Goal: Information Seeking & Learning: Find specific fact

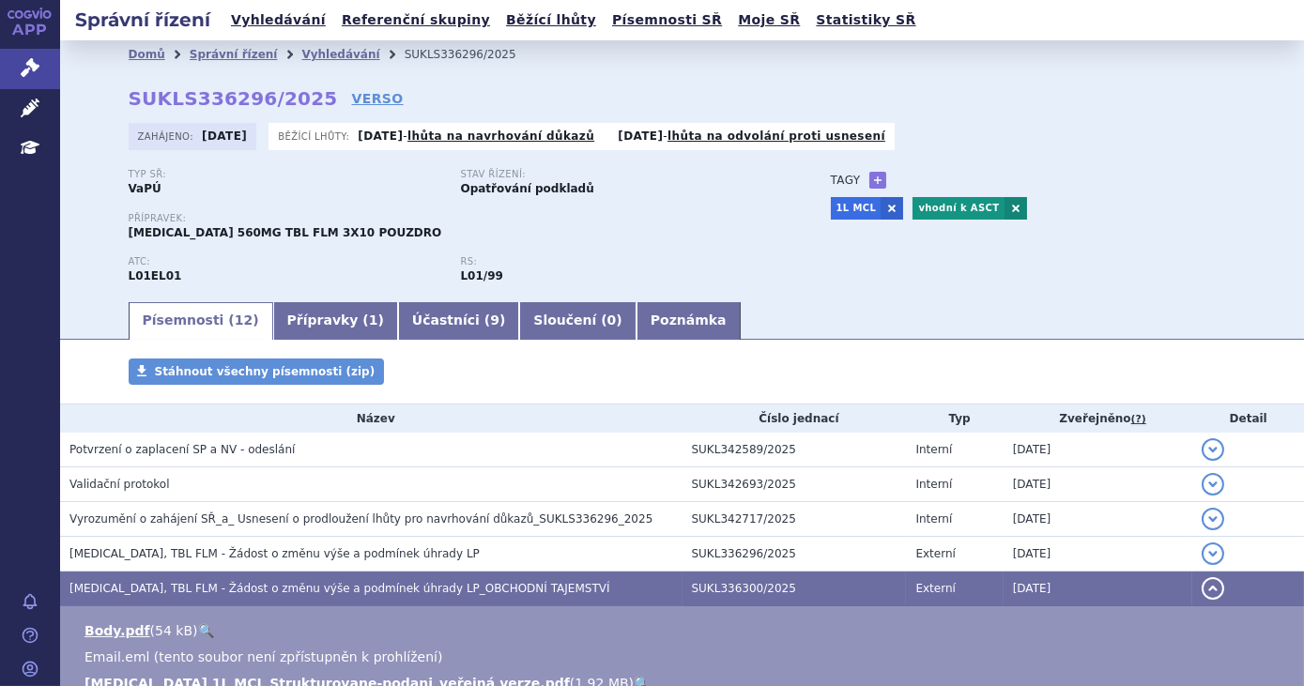
scroll to position [273, 0]
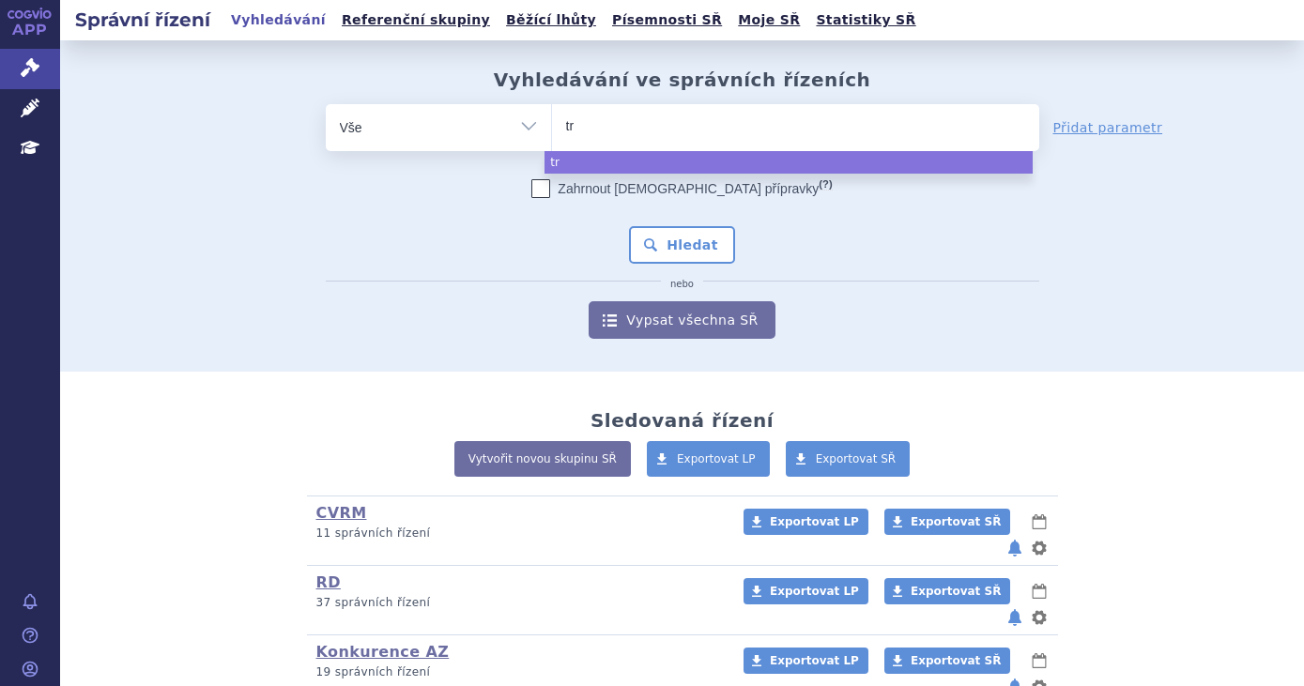
select select
type input "tru"
type input "truq"
type input "truqap"
select select "truqap"
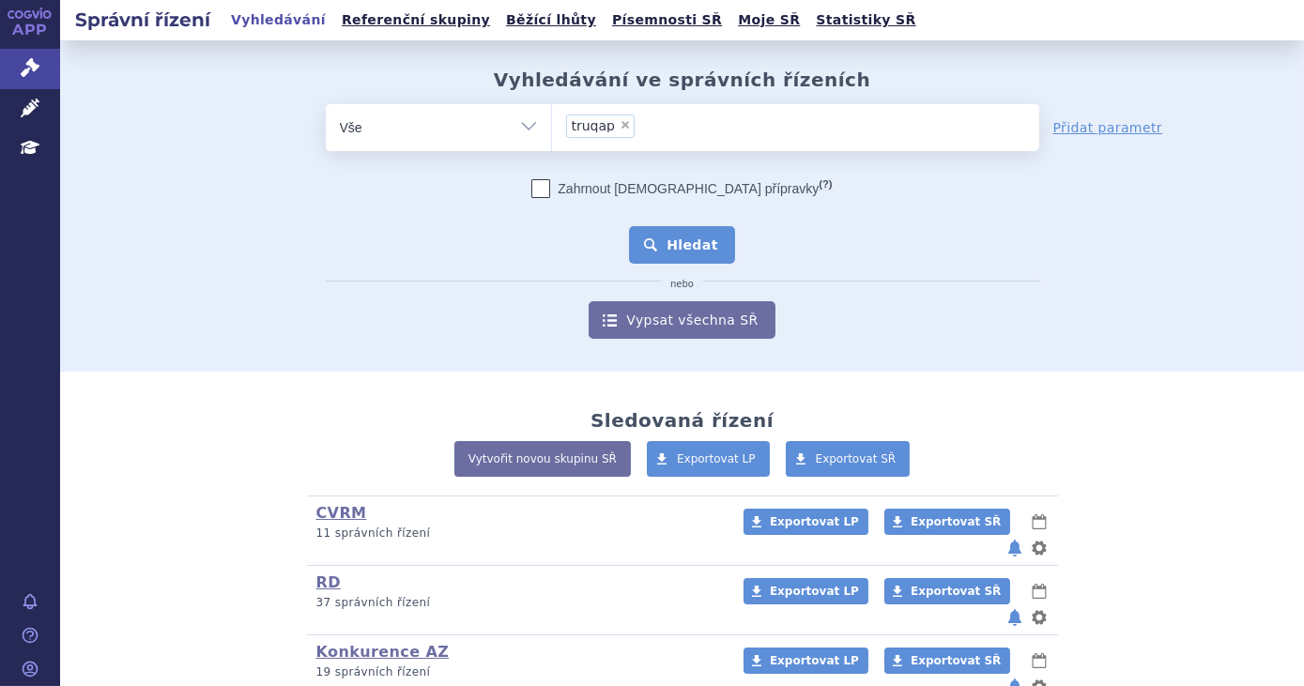
click at [707, 248] on button "Hledat" at bounding box center [682, 245] width 106 height 38
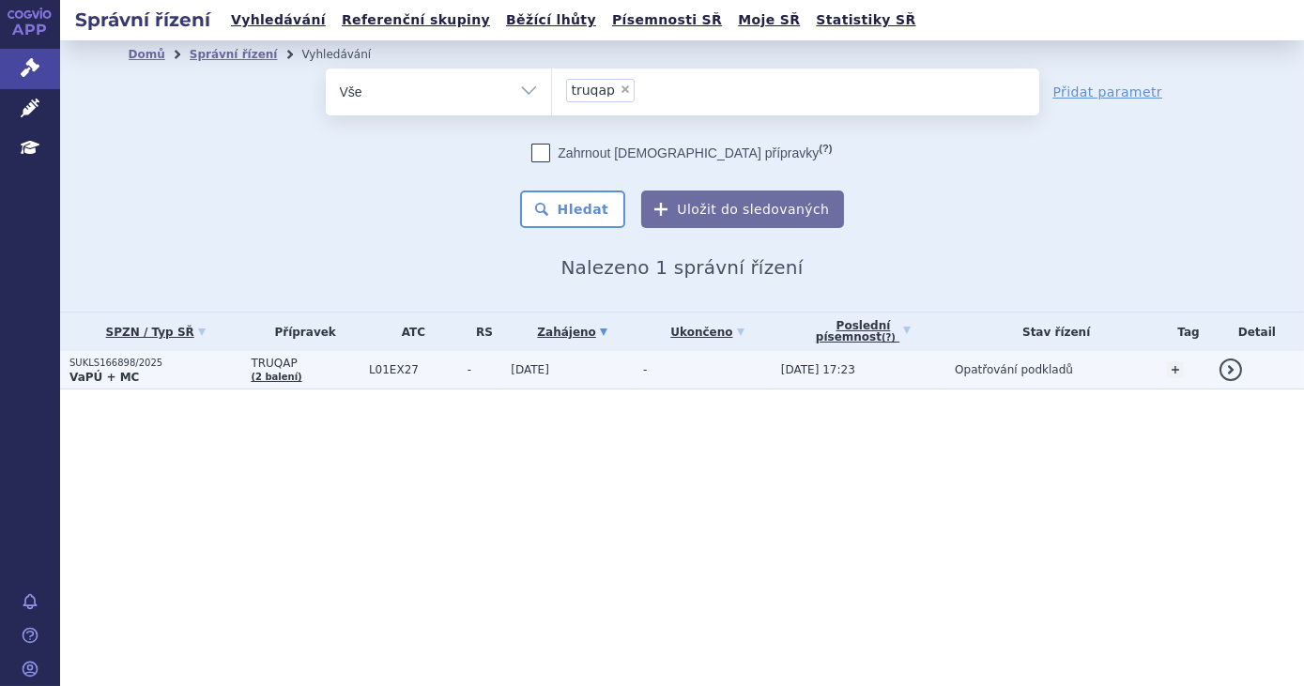
click at [728, 373] on td "-" at bounding box center [703, 370] width 138 height 38
